Goal: Information Seeking & Learning: Learn about a topic

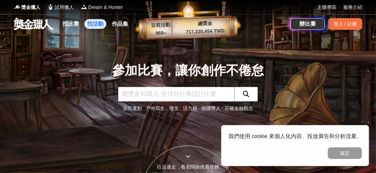
click at [91, 23] on link "找活動" at bounding box center [96, 24] width 22 height 10
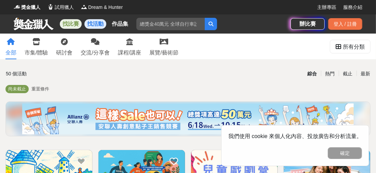
click at [68, 22] on link "找比賽" at bounding box center [71, 24] width 22 height 10
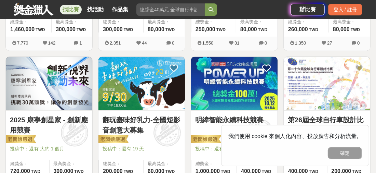
scroll to position [445, 0]
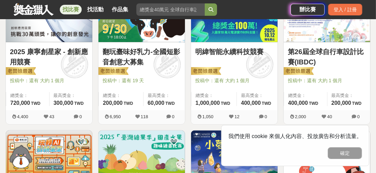
click at [351, 155] on button "確定" at bounding box center [345, 153] width 34 height 12
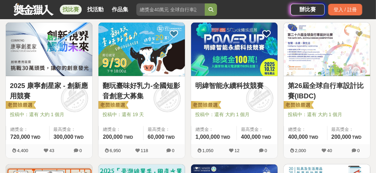
scroll to position [376, 0]
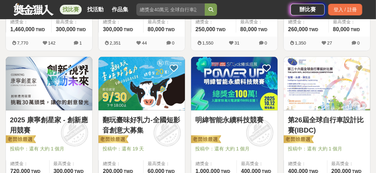
click at [69, 98] on img at bounding box center [49, 83] width 87 height 53
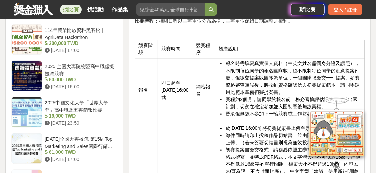
scroll to position [1164, 0]
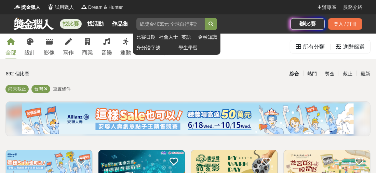
click at [189, 18] on input "search" at bounding box center [171, 24] width 68 height 12
type input "行銷"
click at [205, 18] on button "submit" at bounding box center [211, 24] width 12 height 12
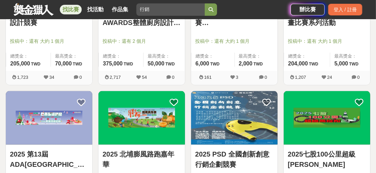
scroll to position [376, 0]
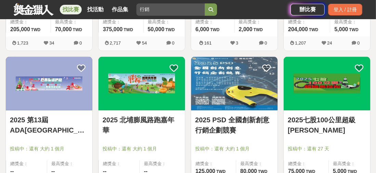
click at [232, 100] on img at bounding box center [234, 83] width 87 height 53
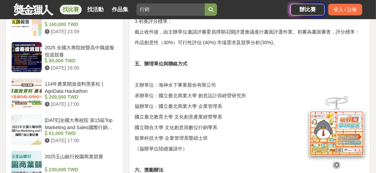
scroll to position [719, 0]
